Goal: Transaction & Acquisition: Subscribe to service/newsletter

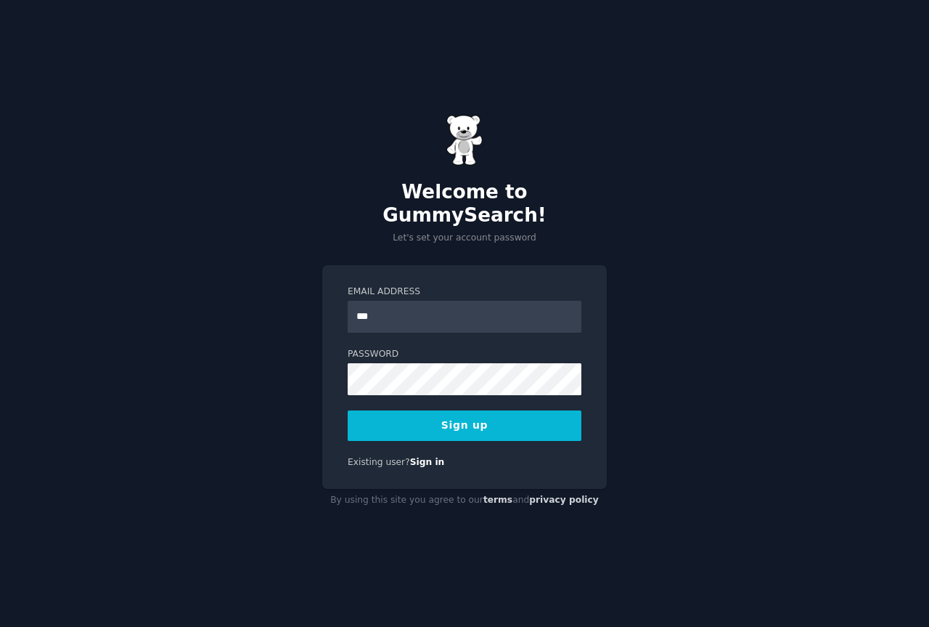
type input "**********"
click at [455, 410] on button "Sign up" at bounding box center [465, 425] width 234 height 30
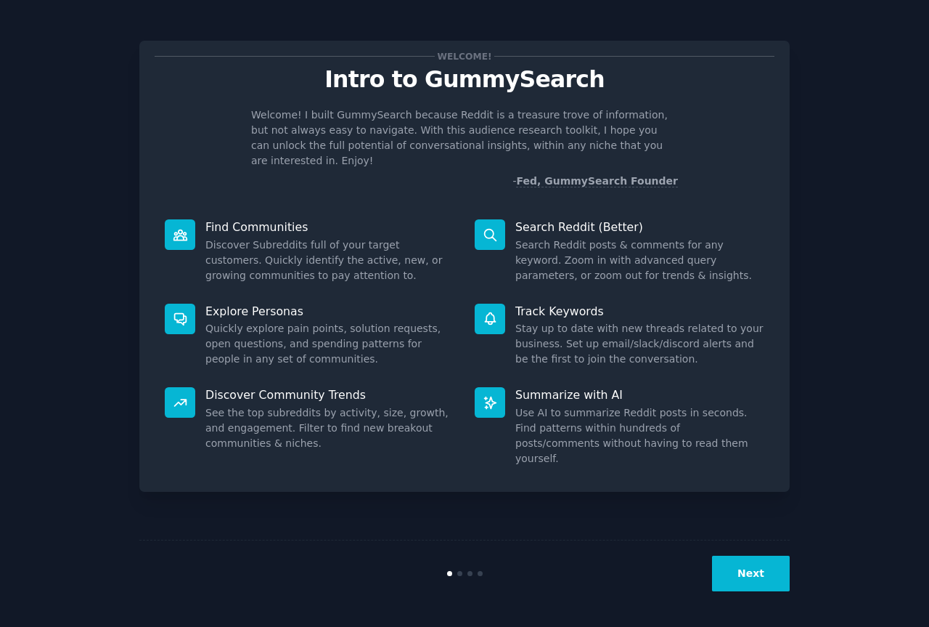
click at [754, 562] on button "Next" at bounding box center [751, 573] width 78 height 36
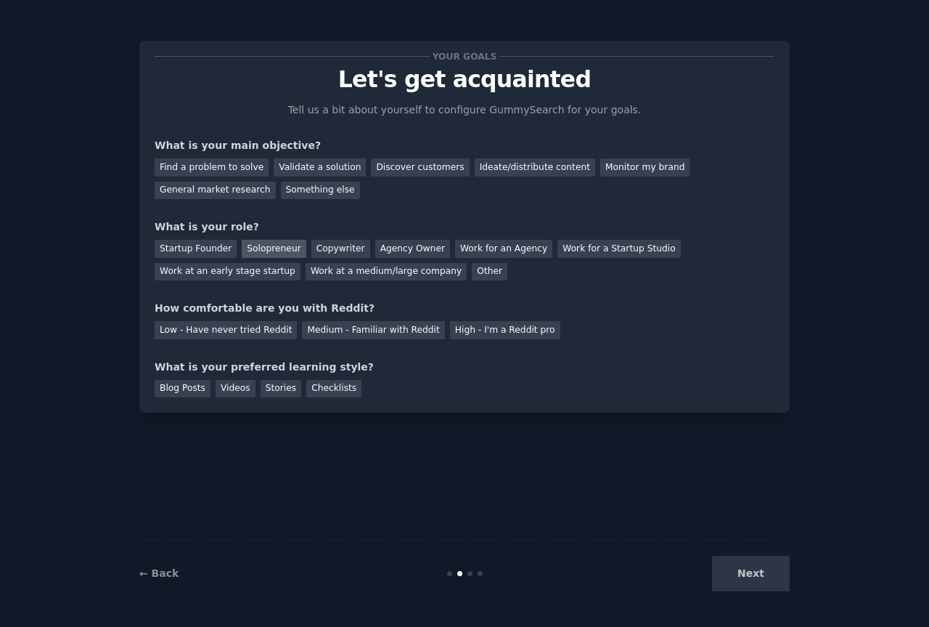
click at [272, 254] on div "Solopreneur" at bounding box center [274, 249] width 64 height 18
click at [327, 333] on div "Medium - Familiar with Reddit" at bounding box center [373, 330] width 142 height 18
click at [307, 392] on div "Checklists" at bounding box center [333, 389] width 55 height 18
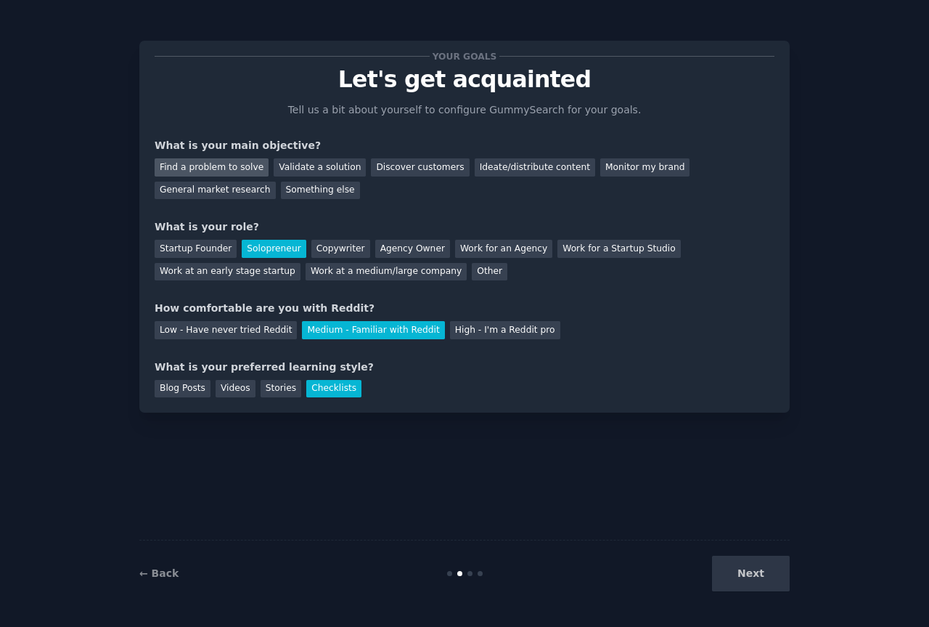
click at [196, 169] on div "Find a problem to solve" at bounding box center [212, 167] width 114 height 18
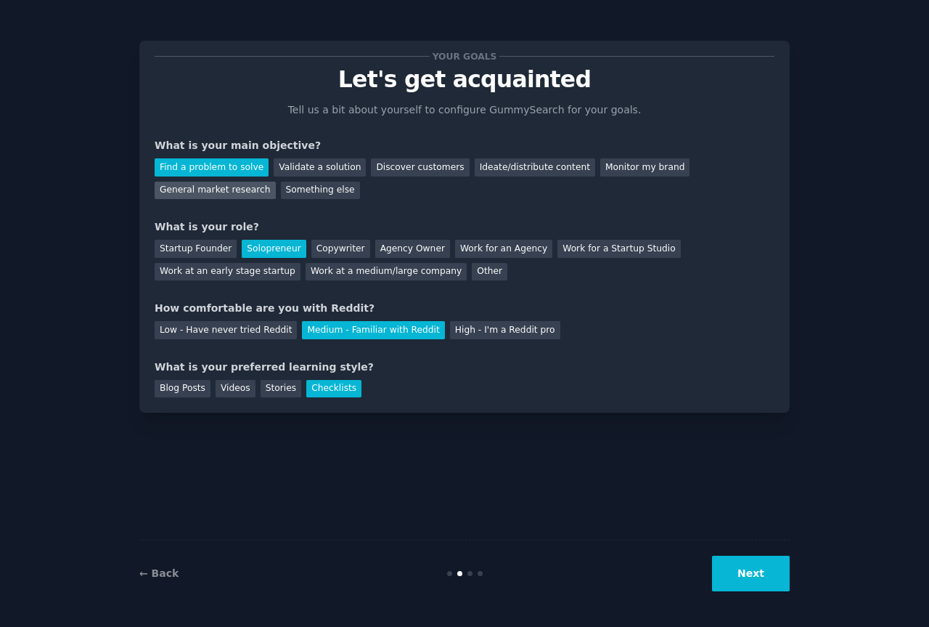
click at [276, 182] on div "General market research" at bounding box center [215, 191] width 121 height 18
click at [497, 165] on div "Ideate/distribute content" at bounding box center [535, 167] width 121 height 18
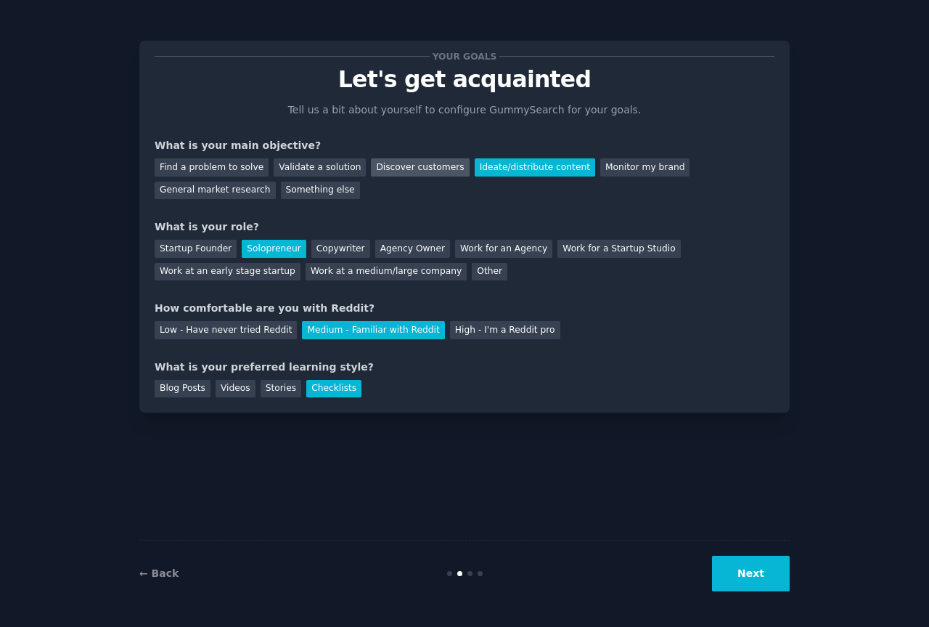
click at [390, 163] on div "Discover customers" at bounding box center [420, 167] width 98 height 18
click at [743, 574] on button "Next" at bounding box center [751, 573] width 78 height 36
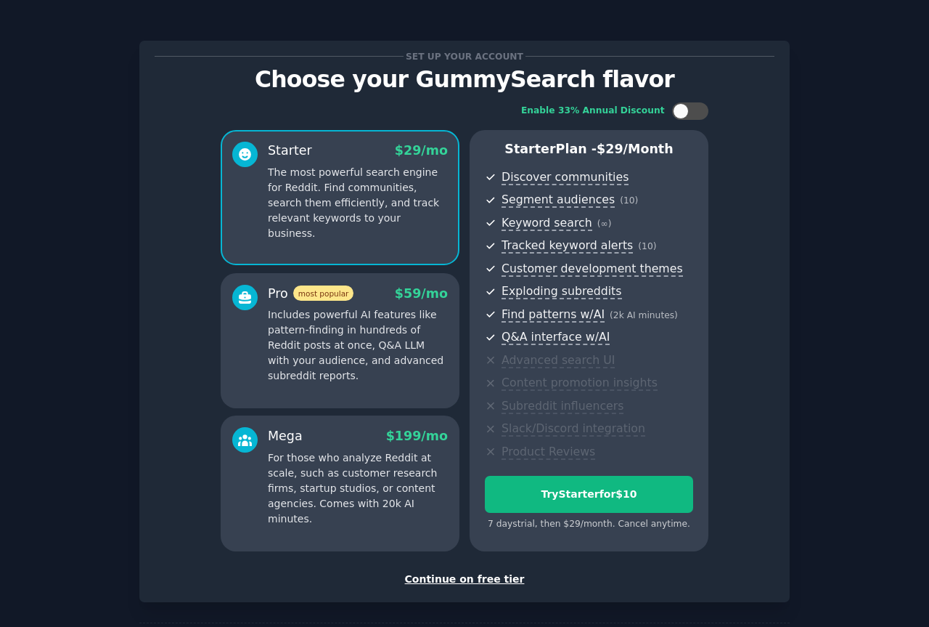
click at [482, 579] on div "Continue on free tier" at bounding box center [465, 578] width 620 height 15
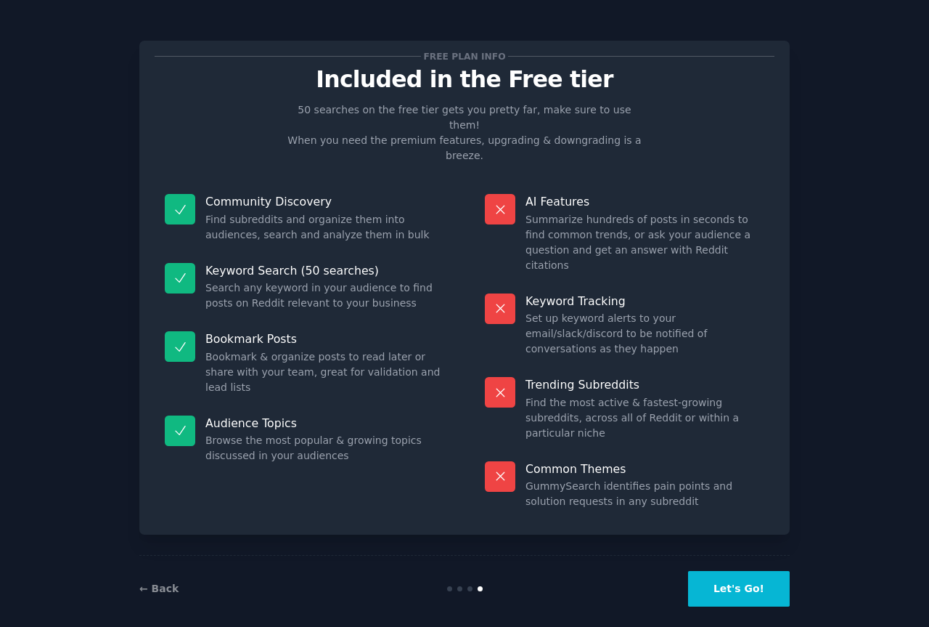
click at [747, 576] on button "Let's Go!" at bounding box center [739, 589] width 102 height 36
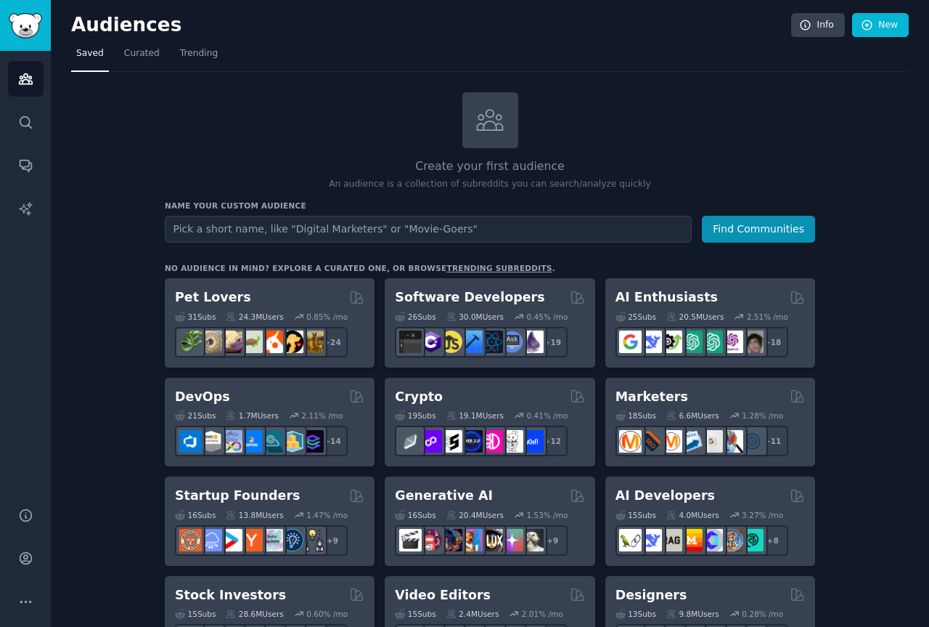
click at [354, 229] on input "text" at bounding box center [428, 229] width 527 height 27
click at [702, 216] on button "Find Communities" at bounding box center [758, 229] width 113 height 27
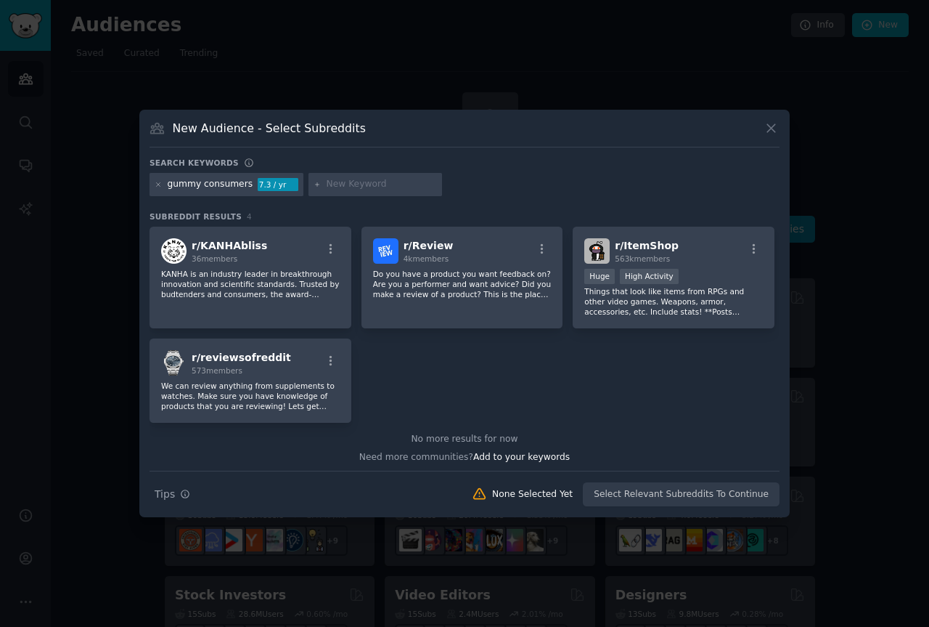
click at [775, 125] on icon at bounding box center [771, 129] width 8 height 8
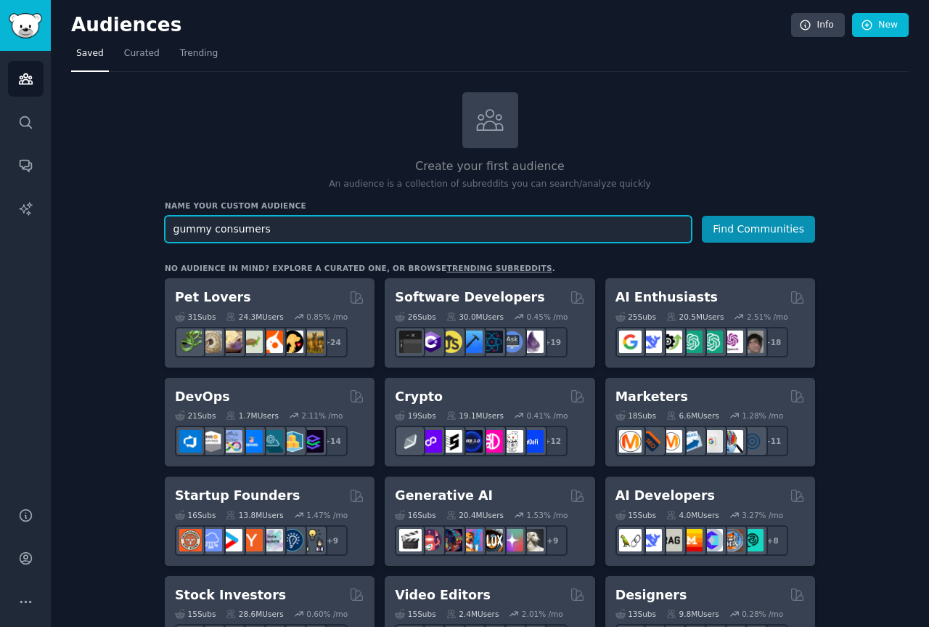
click at [237, 224] on input "gummy consumers" at bounding box center [428, 229] width 527 height 27
click at [233, 227] on input "gummy consumers" at bounding box center [428, 229] width 527 height 27
type input "gummy manufacturers"
click at [702, 216] on button "Find Communities" at bounding box center [758, 229] width 113 height 27
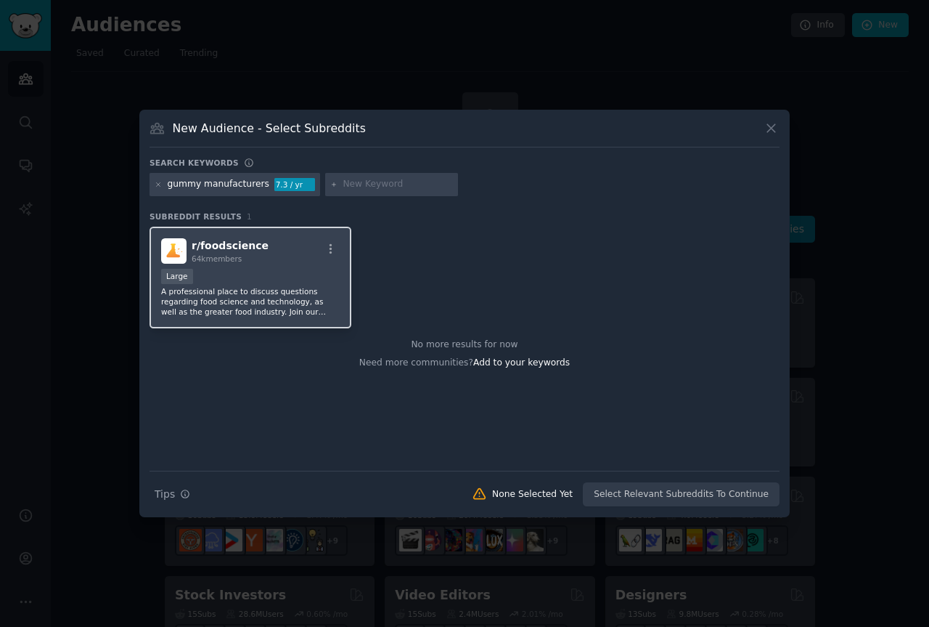
click at [269, 309] on p "A professional place to discuss questions regarding food science and technology…" at bounding box center [250, 301] width 179 height 30
